Goal: Navigation & Orientation: Find specific page/section

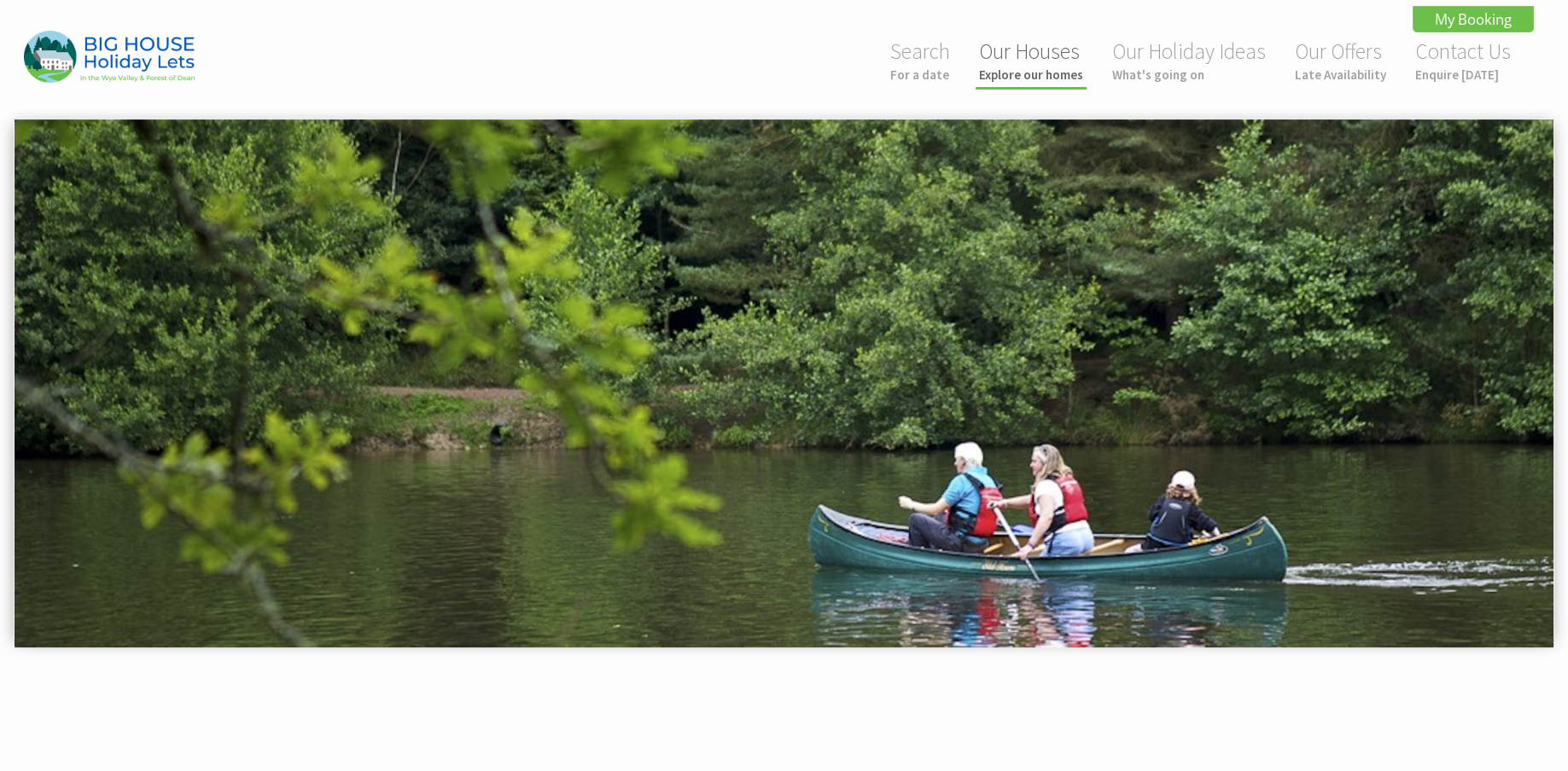
click at [1047, 62] on link "Our Houses Explore our homes" at bounding box center [1032, 60] width 105 height 46
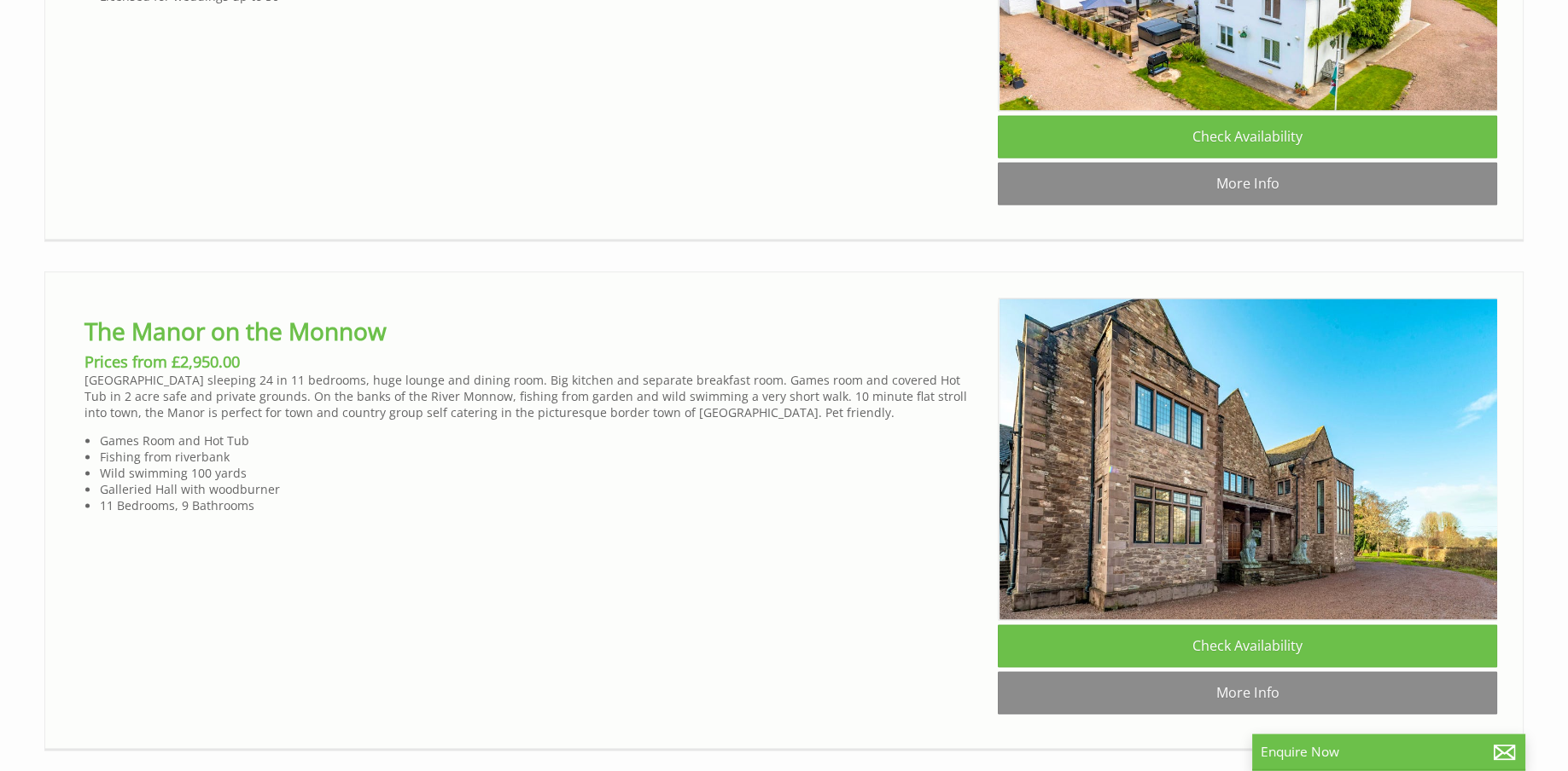
scroll to position [0, 15]
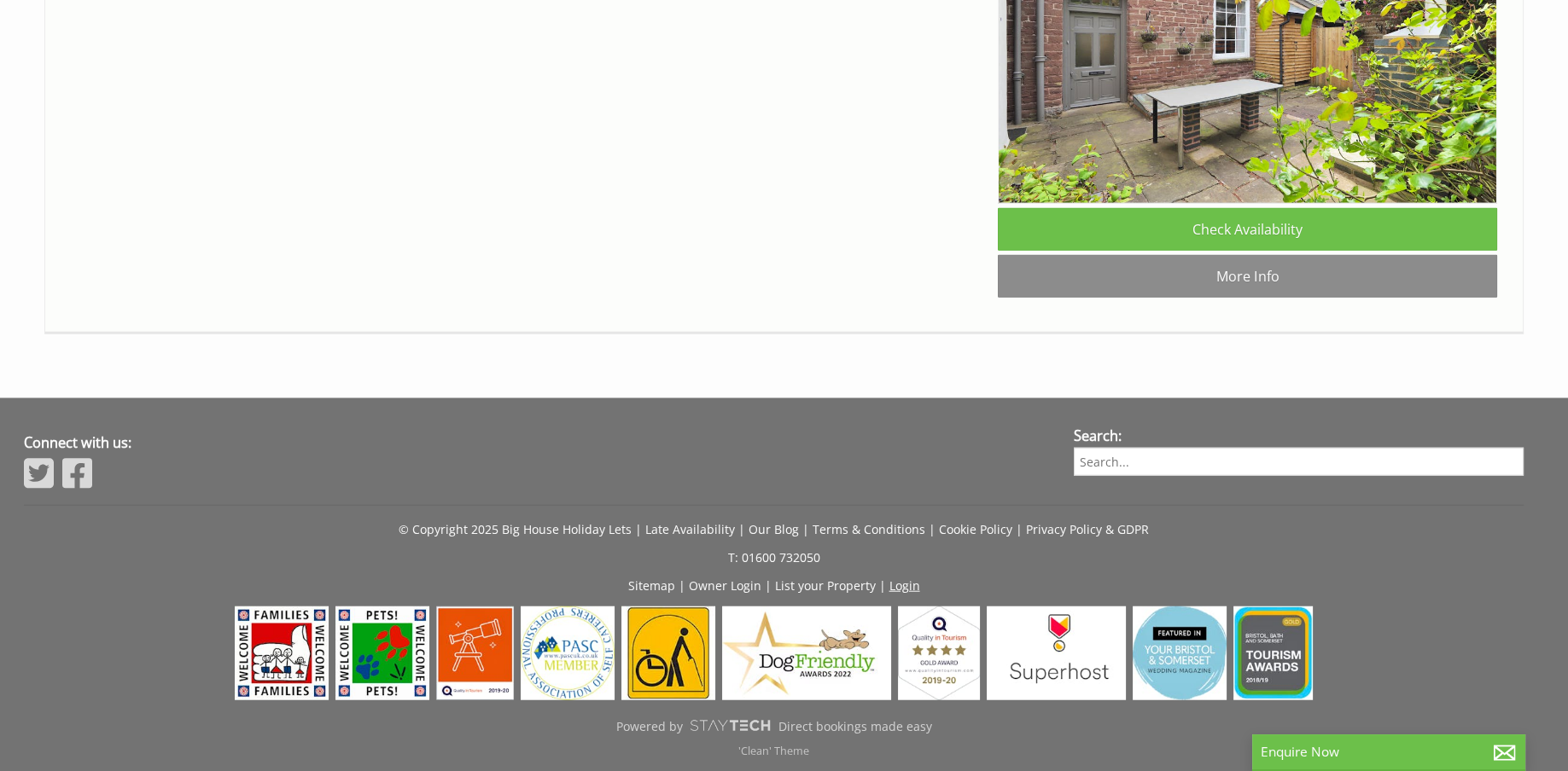
click at [902, 583] on link "Login" at bounding box center [904, 586] width 30 height 16
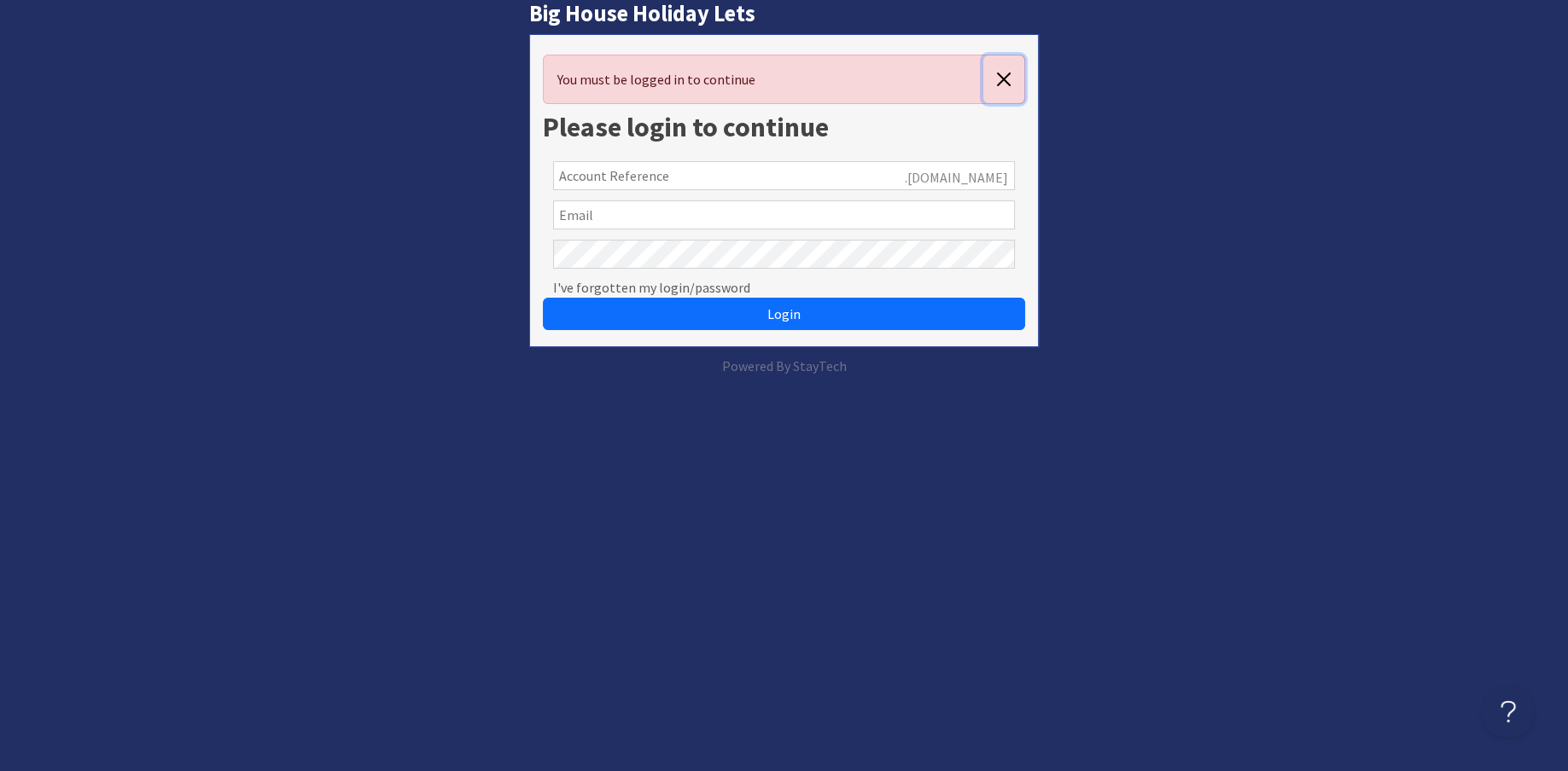
click at [1003, 78] on button "button" at bounding box center [1003, 79] width 41 height 48
